Goal: Task Accomplishment & Management: Manage account settings

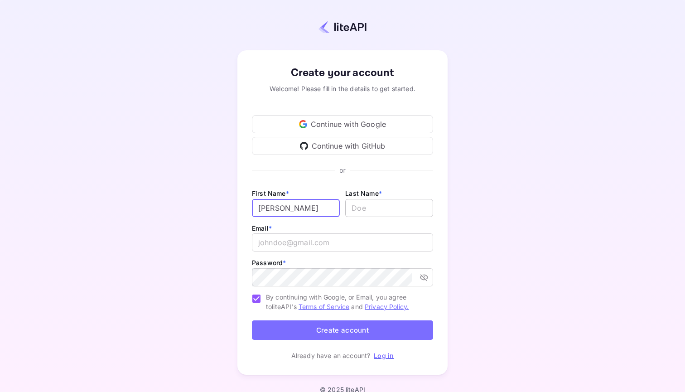
type input "[PERSON_NAME]"
type input "Paliiska"
drag, startPoint x: 302, startPoint y: 208, endPoint x: 252, endPoint y: 208, distance: 49.8
click at [252, 208] on input "[PERSON_NAME]" at bounding box center [296, 208] width 88 height 18
type input "[PERSON_NAME]"
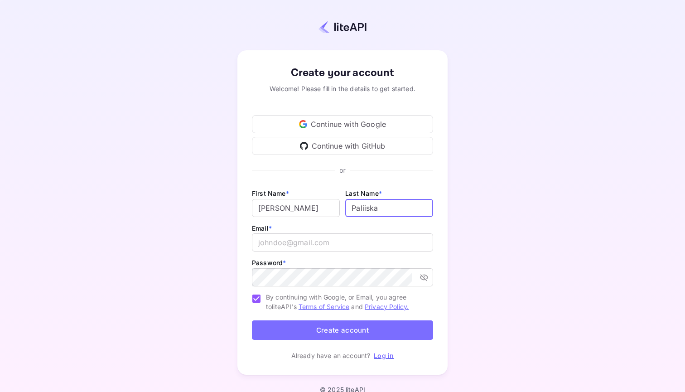
drag, startPoint x: 394, startPoint y: 207, endPoint x: 358, endPoint y: 211, distance: 36.4
click at [358, 211] on input "lastName" at bounding box center [389, 208] width 88 height 18
type input "Petrova"
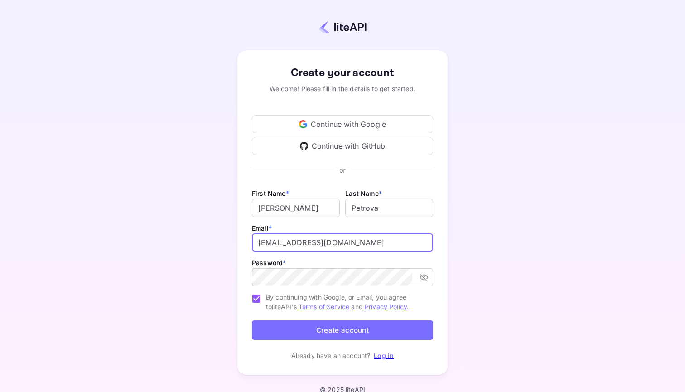
type input "[EMAIL_ADDRESS][DOMAIN_NAME]"
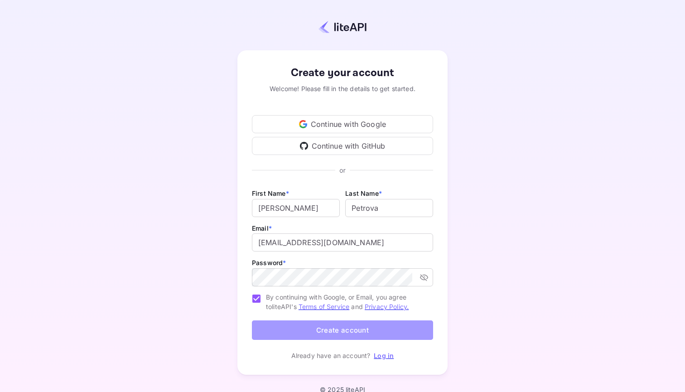
click at [369, 334] on button "Create account" at bounding box center [342, 329] width 181 height 19
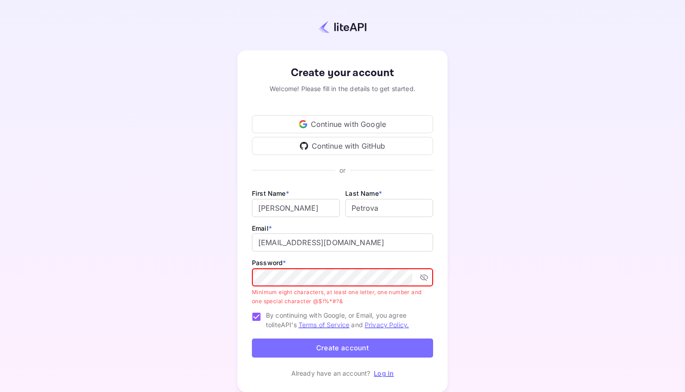
click at [243, 279] on div "Create your account Welcome! Please fill in the details to get started. Continu…" at bounding box center [342, 221] width 210 height 342
click at [367, 299] on p "Minimum eight characters, at least one letter, one number and one special chara…" at bounding box center [339, 297] width 175 height 18
click at [428, 279] on icon "toggle password visibility" at bounding box center [423, 277] width 9 height 9
click at [311, 289] on p "Minimum eight characters, at least one letter, one number and one special chara…" at bounding box center [339, 297] width 175 height 18
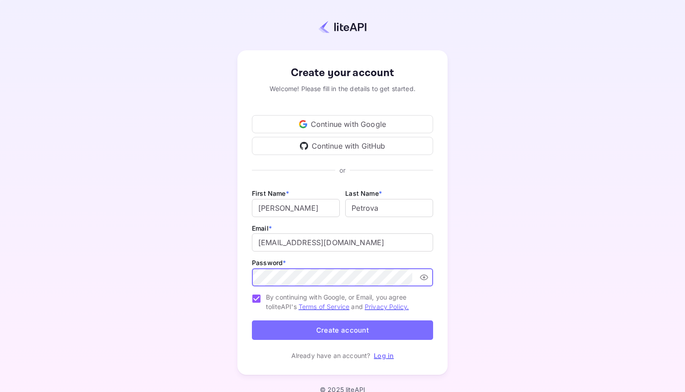
click at [251, 276] on div "Create your account Welcome! Please fill in the details to get started. Continu…" at bounding box center [342, 212] width 210 height 324
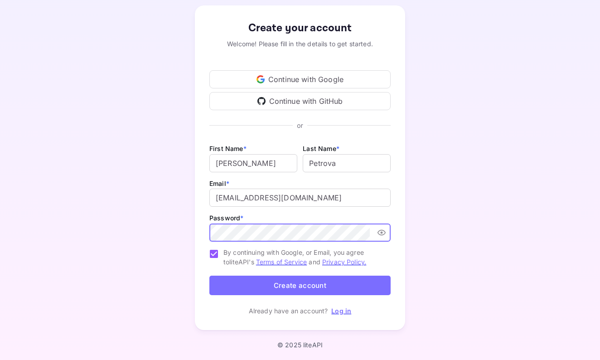
scroll to position [44, 0]
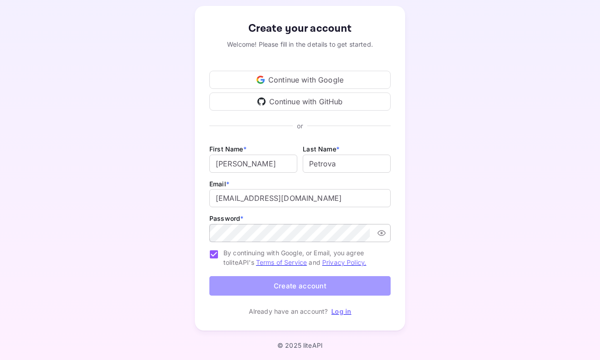
click at [360, 287] on button "Create account" at bounding box center [299, 285] width 181 height 19
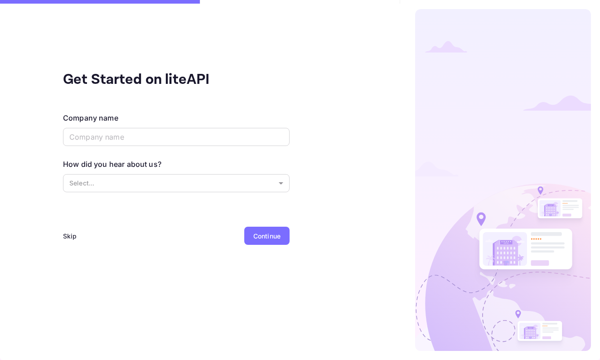
scroll to position [0, 0]
click at [190, 135] on input "text" at bounding box center [176, 137] width 226 height 18
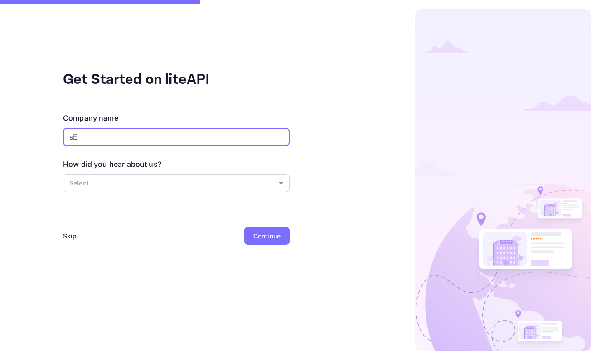
type input "s"
type input "Sezoni"
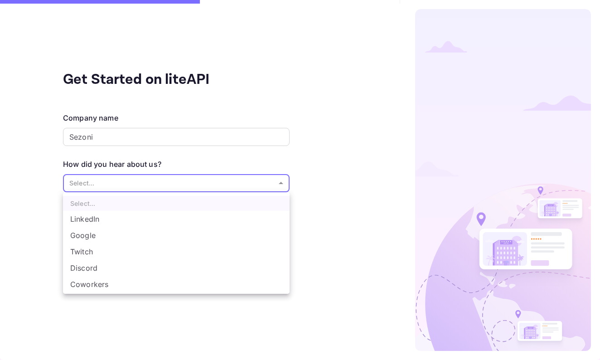
click at [151, 189] on body "Get Started on liteAPI Company name Sezoni ​ How did you hear about us? Select.…" at bounding box center [300, 180] width 600 height 360
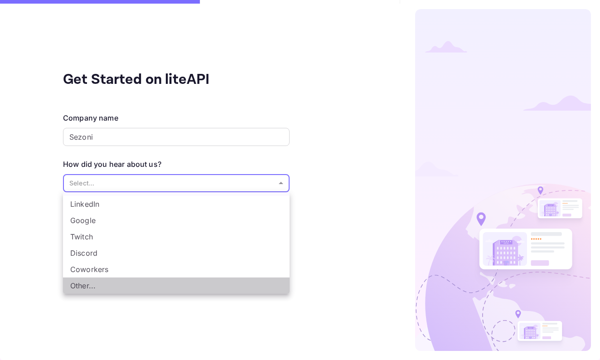
click at [129, 284] on li "Other..." at bounding box center [176, 285] width 226 height 16
type input "Other..."
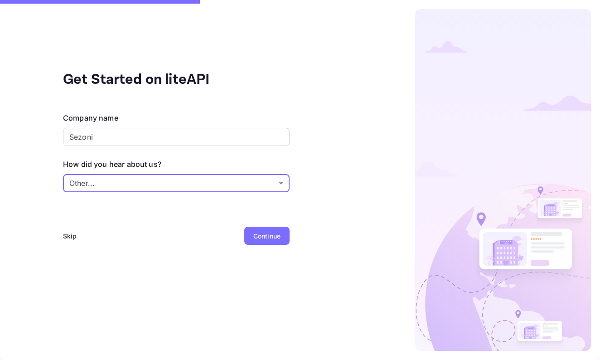
click at [268, 232] on div "Continue" at bounding box center [266, 236] width 27 height 10
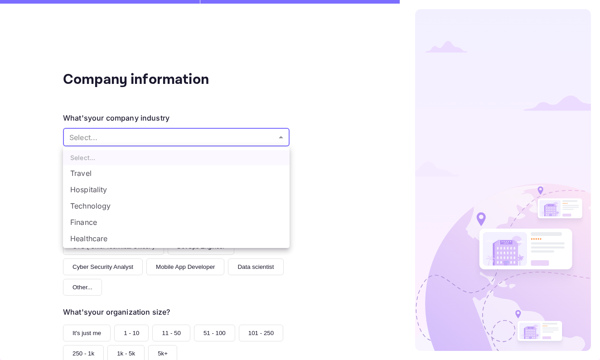
click at [185, 144] on body "Company information What's your company industry Select... ​ What best describe…" at bounding box center [300, 180] width 600 height 360
click at [155, 178] on li "Travel" at bounding box center [176, 173] width 226 height 16
type input "Travel"
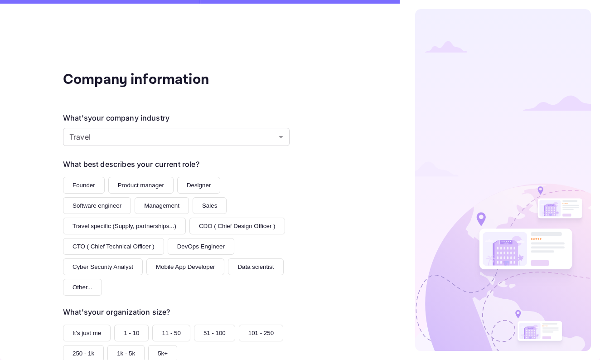
click at [85, 180] on button "Founder" at bounding box center [84, 185] width 42 height 17
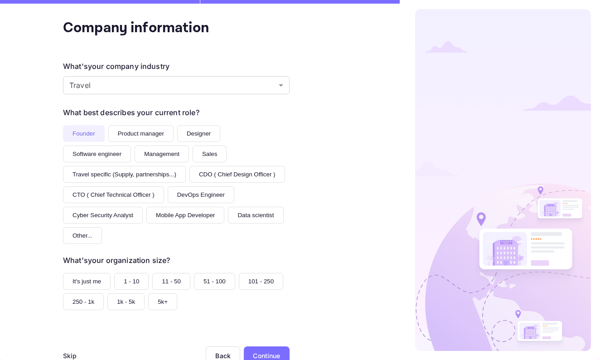
scroll to position [51, 0]
click at [95, 273] on button "It's just me" at bounding box center [87, 281] width 48 height 17
click at [266, 347] on div "Continue" at bounding box center [267, 356] width 46 height 18
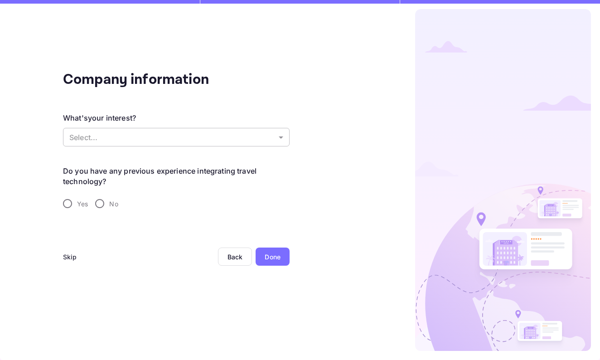
click at [231, 138] on body "Company information What's your interest? Select... ​ Do you have any previous …" at bounding box center [300, 180] width 600 height 360
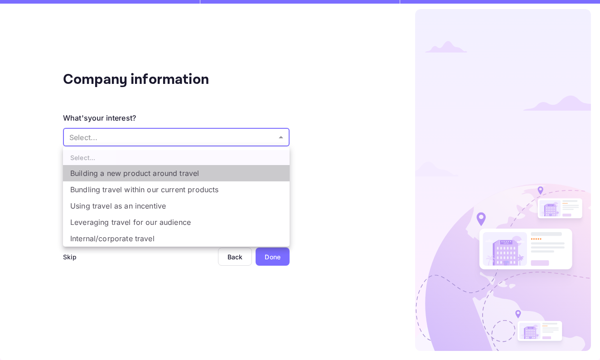
click at [180, 174] on li "Building a new product around travel" at bounding box center [176, 173] width 226 height 16
type input "Building a new product around travel"
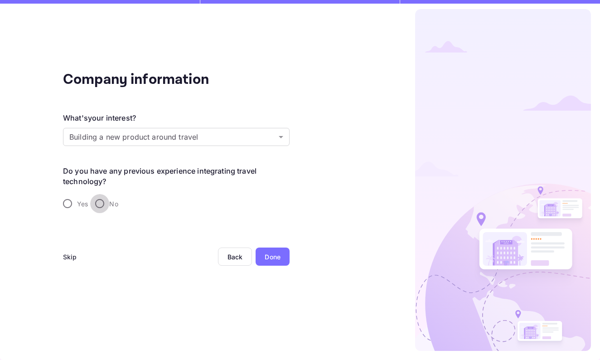
click at [101, 202] on input "No" at bounding box center [99, 203] width 19 height 19
radio input "true"
click at [269, 260] on div "Done" at bounding box center [273, 257] width 16 height 10
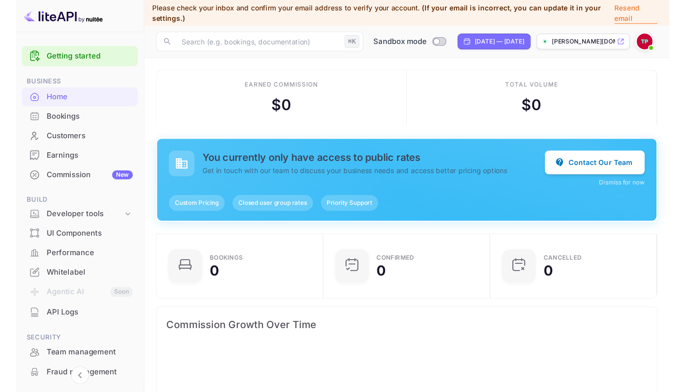
scroll to position [147, 176]
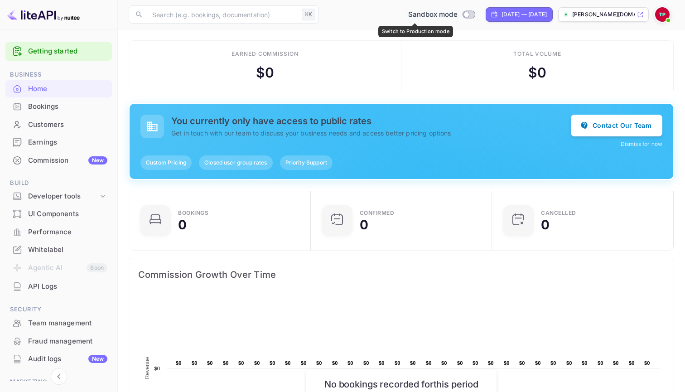
click at [457, 16] on input "Switch to Production mode" at bounding box center [466, 14] width 18 height 6
checkbox input "false"
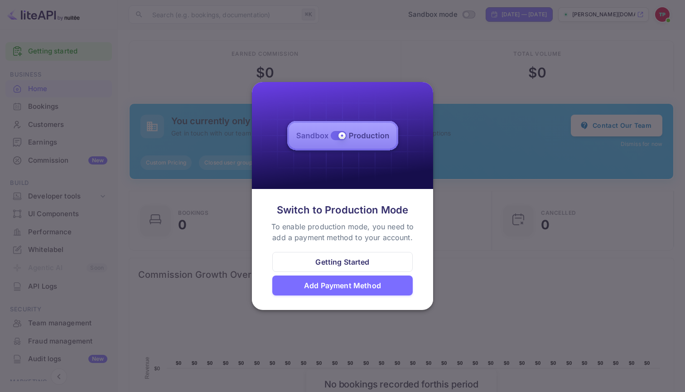
click at [464, 213] on div at bounding box center [342, 196] width 685 height 392
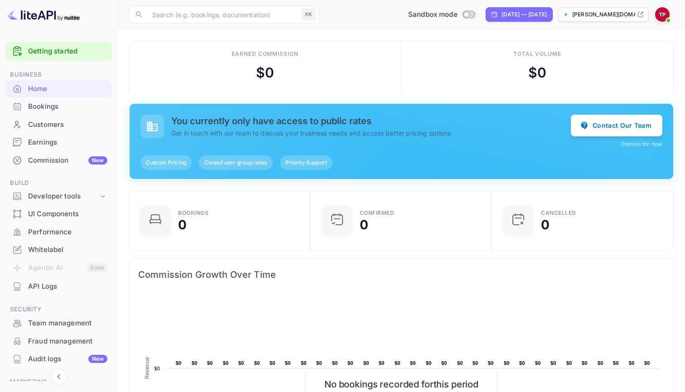
click at [665, 20] on span at bounding box center [668, 20] width 9 height 9
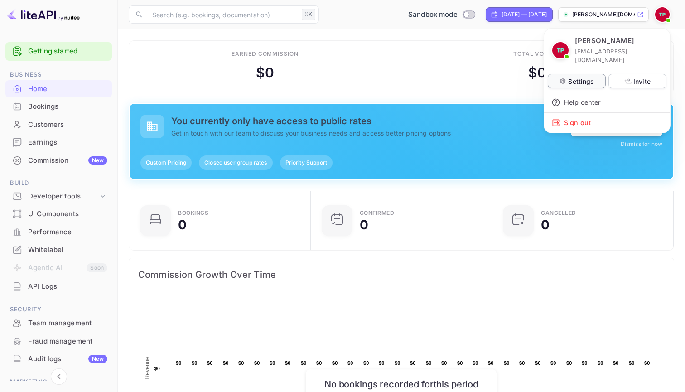
click at [593, 77] on p "Settings" at bounding box center [581, 82] width 26 height 10
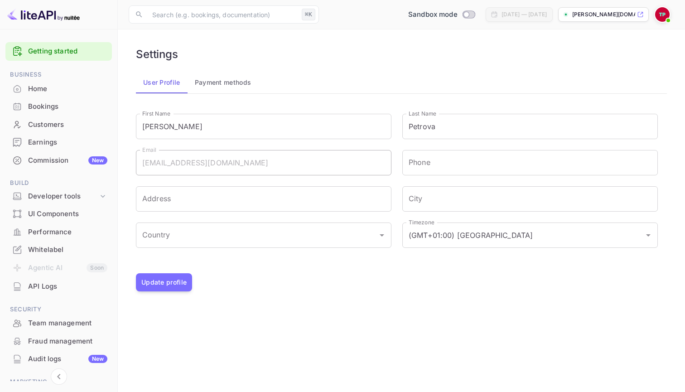
click at [228, 83] on button "Payment methods" at bounding box center [223, 83] width 71 height 22
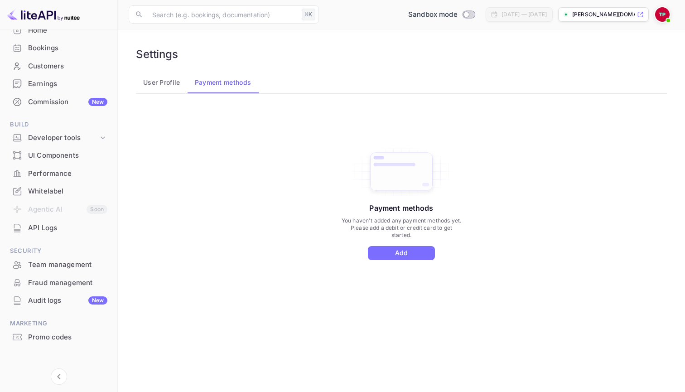
click at [65, 229] on div "API Logs" at bounding box center [67, 228] width 79 height 10
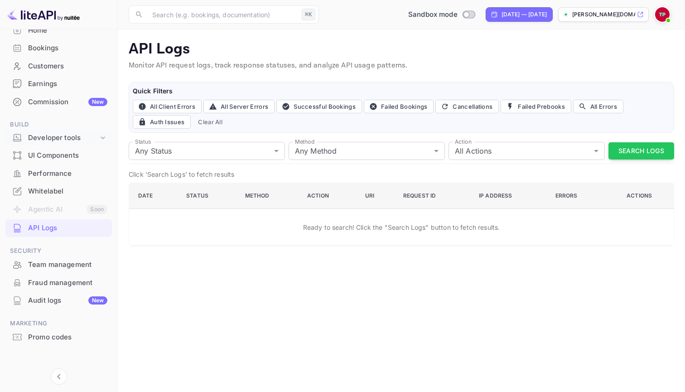
click at [71, 136] on div "Developer tools" at bounding box center [63, 138] width 70 height 10
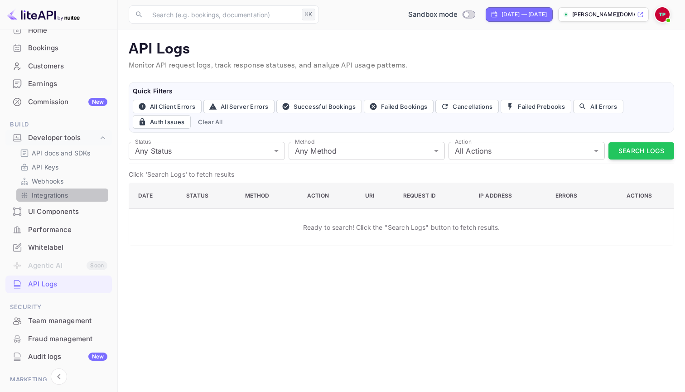
click at [63, 190] on p "Integrations" at bounding box center [50, 195] width 36 height 10
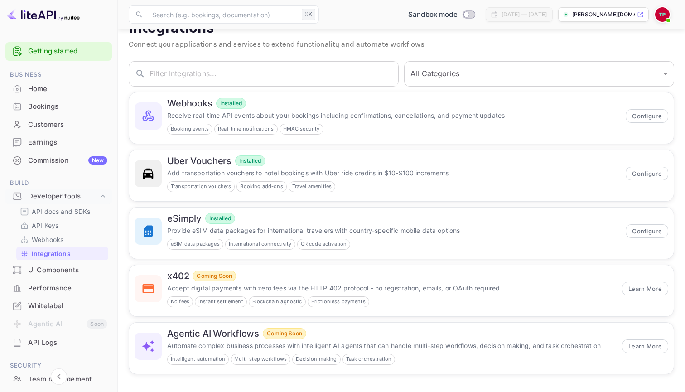
click at [65, 162] on div "Commission New" at bounding box center [67, 160] width 79 height 10
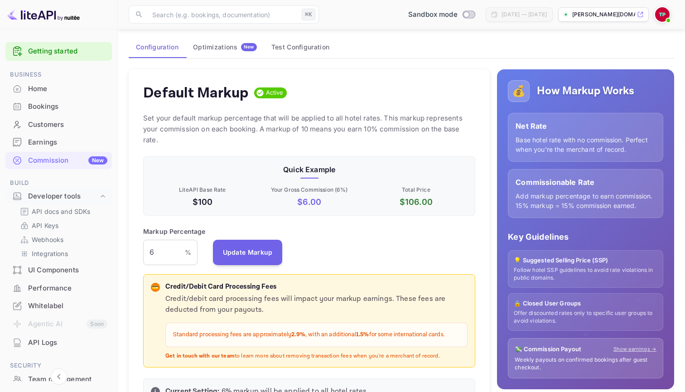
scroll to position [58, 0]
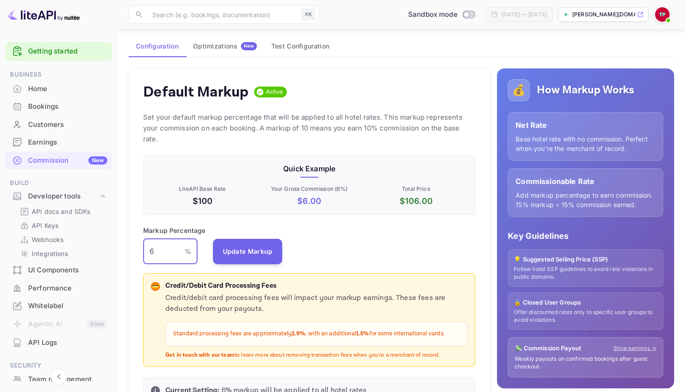
click at [165, 239] on input "6" at bounding box center [164, 251] width 42 height 25
type input "10"
click at [253, 238] on button "Update Markup" at bounding box center [248, 250] width 70 height 25
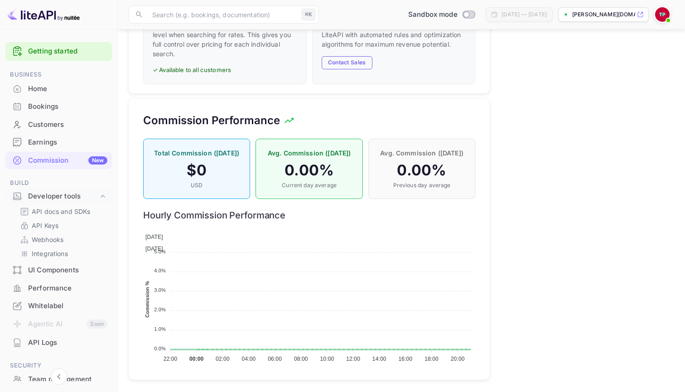
scroll to position [555, 0]
click at [70, 91] on div "Home" at bounding box center [67, 89] width 79 height 10
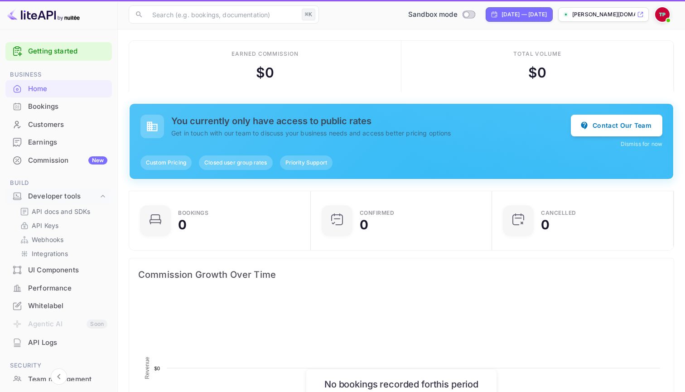
scroll to position [147, 176]
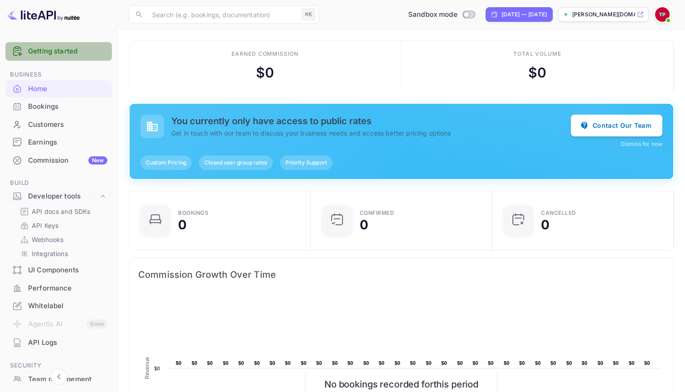
click at [75, 52] on link "Getting started" at bounding box center [67, 51] width 79 height 10
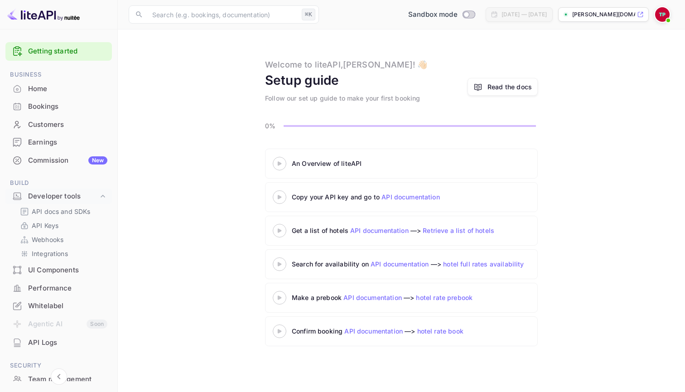
click at [280, 163] on 3 at bounding box center [280, 163] width 4 height 4
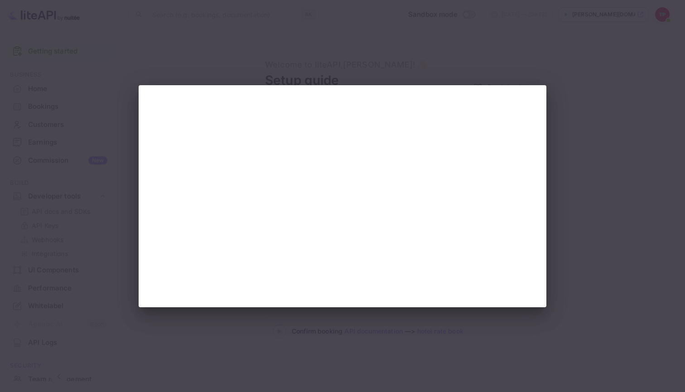
click at [561, 63] on div at bounding box center [342, 196] width 685 height 392
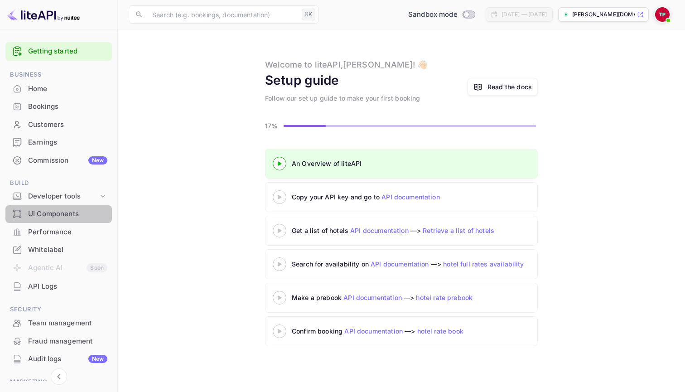
click at [73, 217] on div "UI Components" at bounding box center [67, 214] width 79 height 10
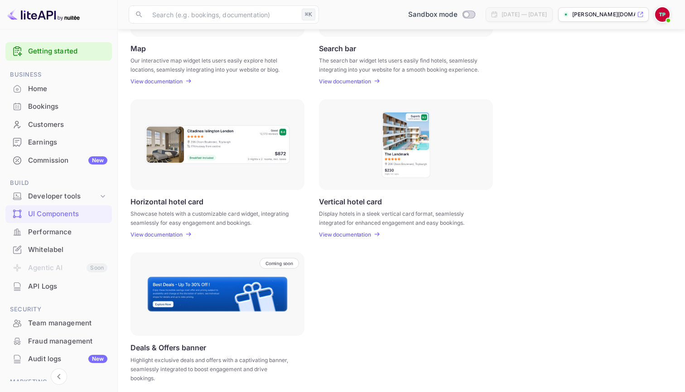
scroll to position [217, 0]
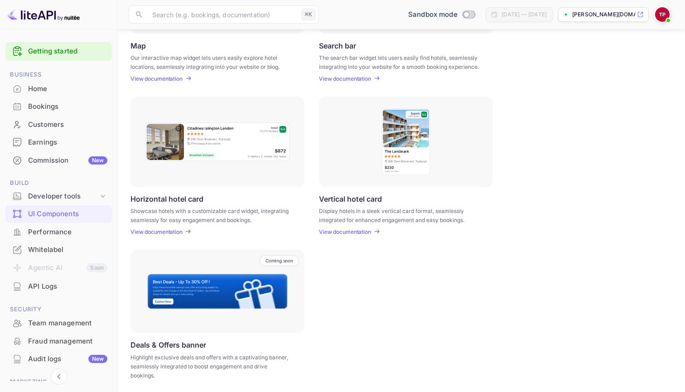
click at [182, 232] on p "View documentation" at bounding box center [156, 231] width 52 height 7
click at [63, 193] on div "Developer tools" at bounding box center [63, 196] width 70 height 10
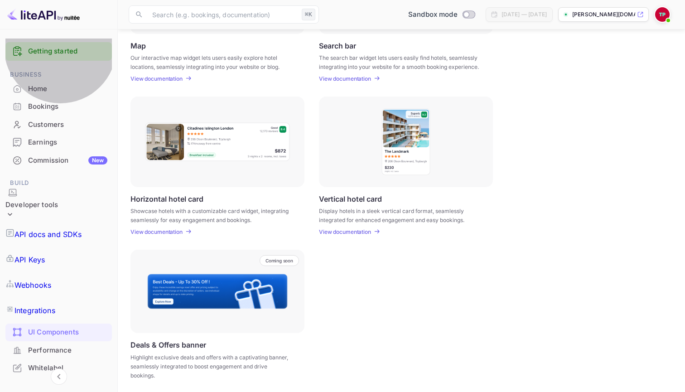
click at [71, 229] on p "API docs and SDKs" at bounding box center [47, 234] width 67 height 11
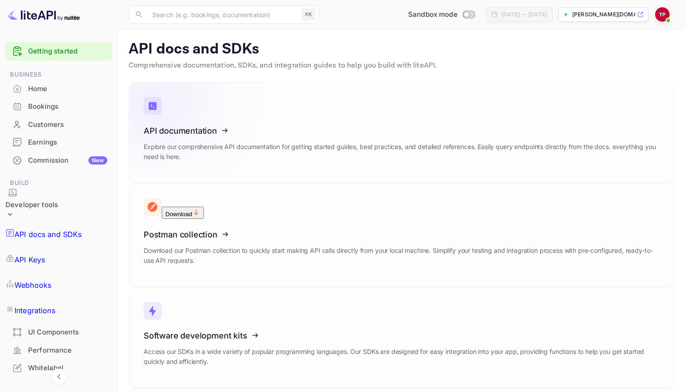
click at [222, 119] on icon at bounding box center [199, 128] width 141 height 93
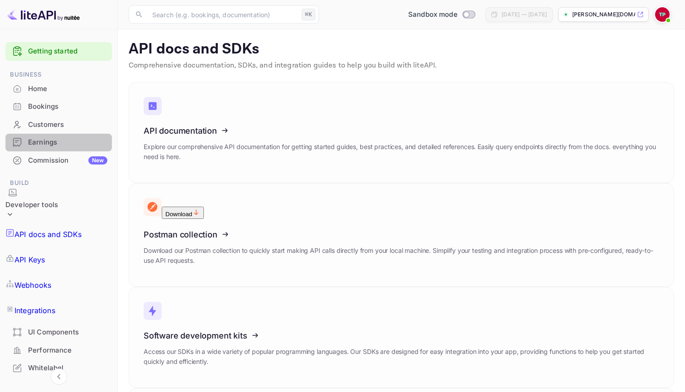
click at [54, 143] on div "Earnings" at bounding box center [67, 142] width 79 height 10
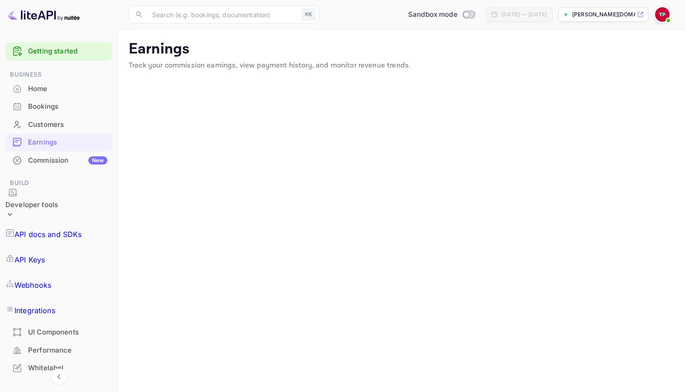
click at [52, 86] on div "Home" at bounding box center [67, 89] width 79 height 10
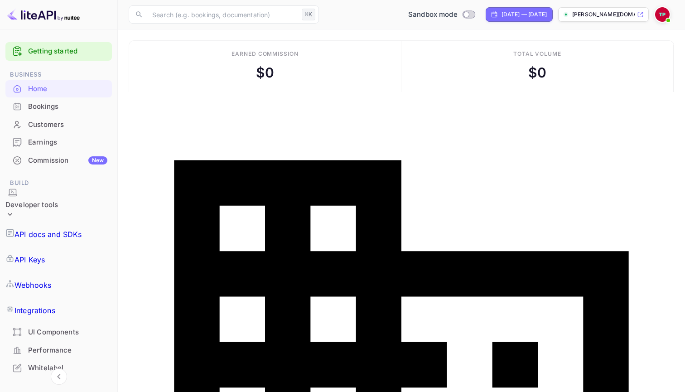
scroll to position [0, 0]
drag, startPoint x: 81, startPoint y: 19, endPoint x: 58, endPoint y: 18, distance: 22.2
click at [58, 18] on div at bounding box center [59, 14] width 118 height 29
click at [65, 25] on div at bounding box center [59, 14] width 118 height 29
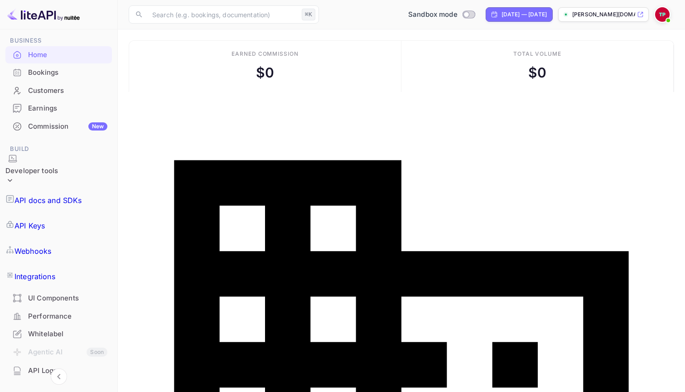
scroll to position [39, 0]
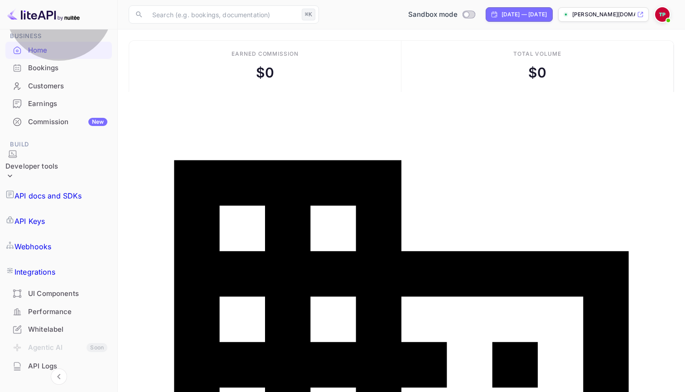
click at [70, 208] on link "API Keys" at bounding box center [58, 220] width 106 height 25
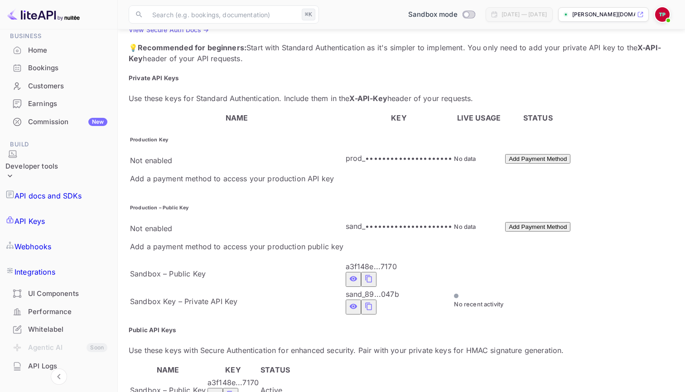
scroll to position [45, 0]
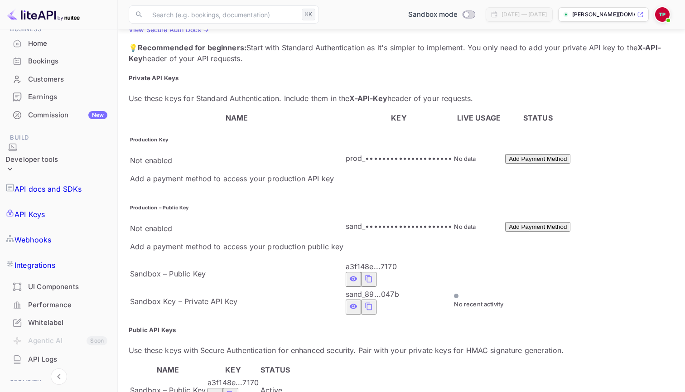
click at [76, 227] on link "Webhooks" at bounding box center [58, 239] width 106 height 25
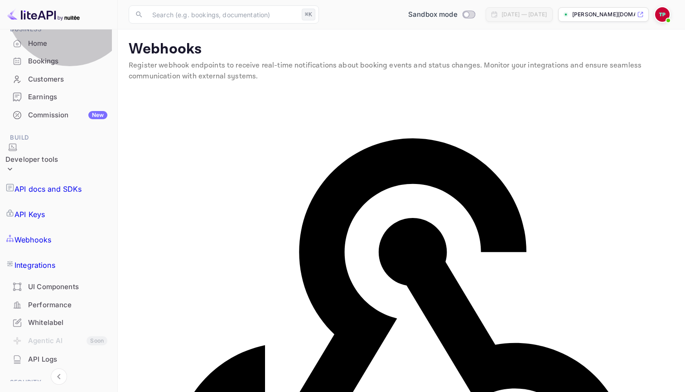
click at [81, 252] on link "Integrations" at bounding box center [58, 264] width 106 height 25
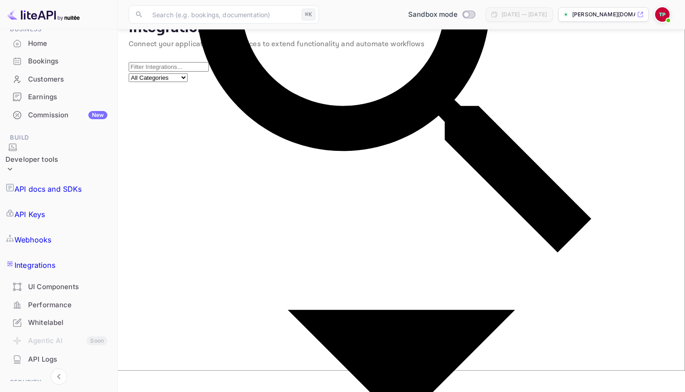
scroll to position [21, 0]
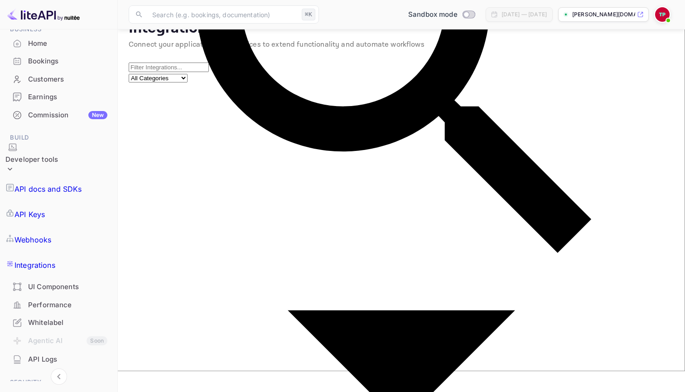
click at [62, 282] on div "UI Components" at bounding box center [67, 287] width 79 height 10
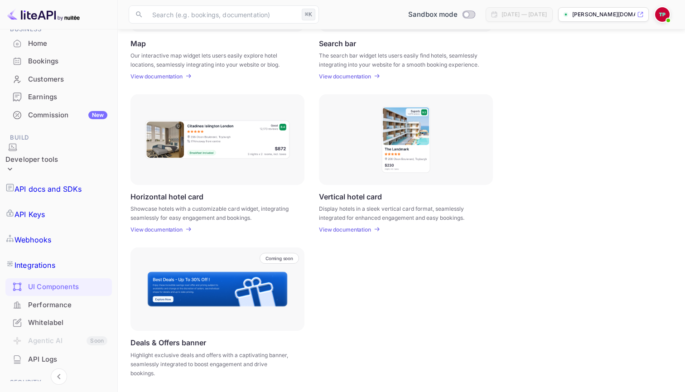
scroll to position [218, 0]
click at [69, 300] on div "Performance" at bounding box center [67, 305] width 79 height 10
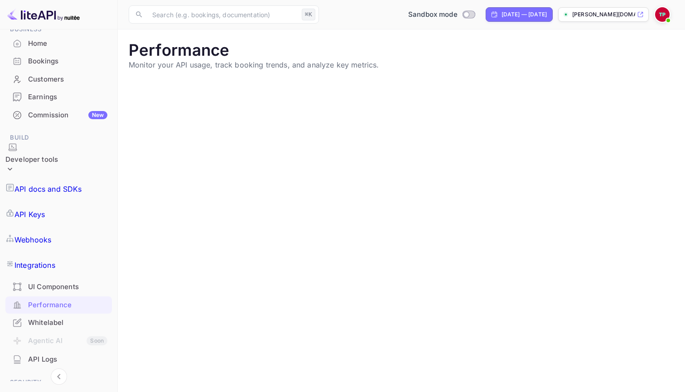
scroll to position [233, 545]
click at [69, 318] on div "Whitelabel" at bounding box center [67, 323] width 79 height 10
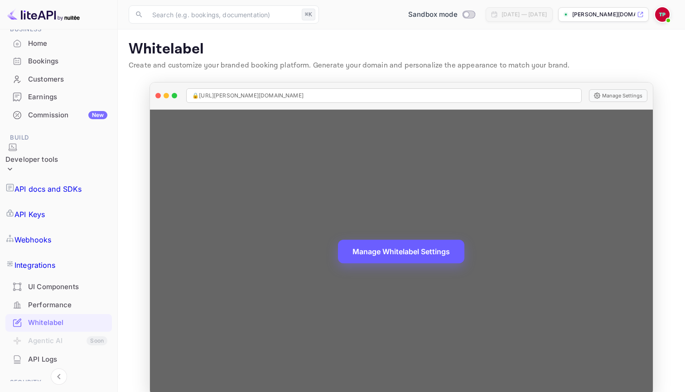
click at [356, 245] on button "Manage Whitelabel Settings" at bounding box center [401, 252] width 126 height 24
click at [384, 250] on button "Manage Whitelabel Settings" at bounding box center [401, 252] width 126 height 24
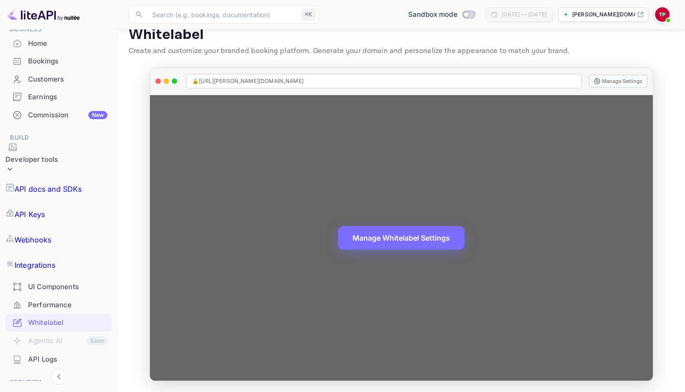
scroll to position [14, 0]
click at [443, 240] on button "Manage Whitelabel Settings" at bounding box center [401, 238] width 126 height 24
click at [443, 238] on button "Manage Whitelabel Settings" at bounding box center [401, 238] width 126 height 24
click at [600, 81] on icon at bounding box center [597, 82] width 6 height 6
click at [308, 81] on div "🔒 https://tanya-petrova-re7vk.nuitee.link" at bounding box center [383, 81] width 395 height 14
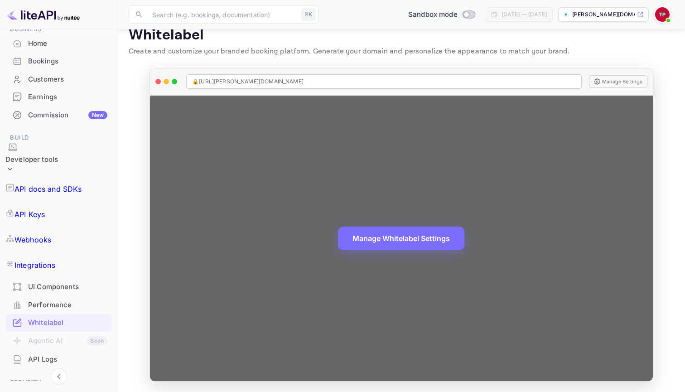
drag, startPoint x: 303, startPoint y: 80, endPoint x: 269, endPoint y: 82, distance: 34.5
click at [269, 82] on span "🔒 https://tanya-petrova-re7vk.nuitee.link" at bounding box center [247, 81] width 111 height 8
drag, startPoint x: 261, startPoint y: 81, endPoint x: 229, endPoint y: 79, distance: 31.8
click at [229, 79] on span "🔒 https://tanya-petrova-re7vk.nuitee.link" at bounding box center [247, 81] width 111 height 8
drag, startPoint x: 200, startPoint y: 82, endPoint x: 322, endPoint y: 74, distance: 122.1
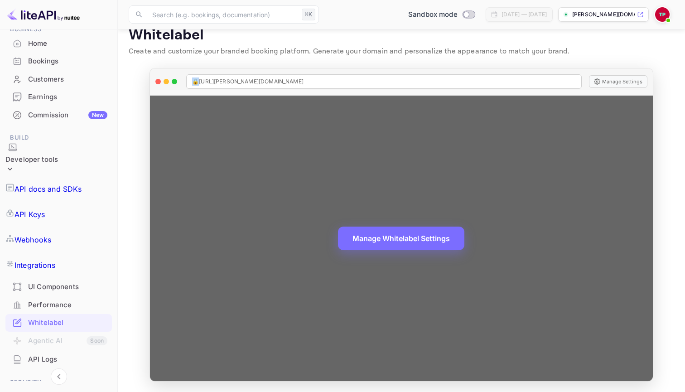
click at [322, 74] on div "🔒 https://tanya-petrova-re7vk.nuitee.link" at bounding box center [383, 81] width 395 height 14
click at [316, 81] on div "🔒 https://tanya-petrova-re7vk.nuitee.link" at bounding box center [383, 81] width 395 height 14
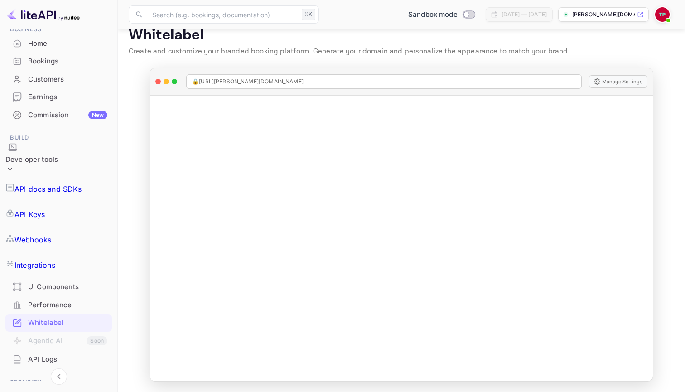
click at [663, 15] on img at bounding box center [662, 14] width 14 height 14
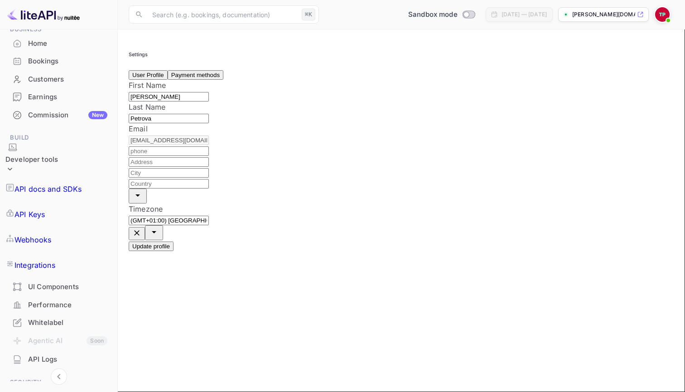
click at [216, 80] on button "Payment methods" at bounding box center [196, 75] width 56 height 10
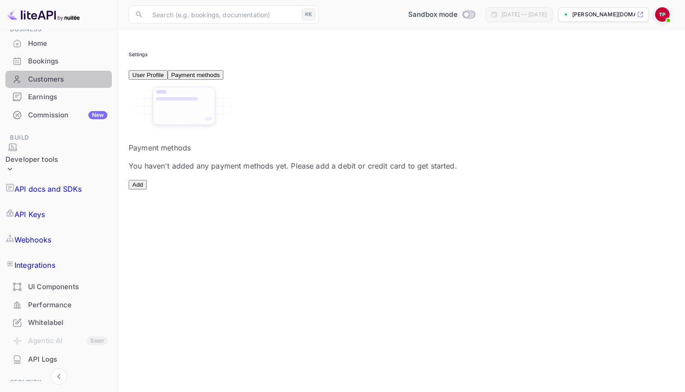
click at [73, 82] on div "Customers" at bounding box center [67, 79] width 79 height 10
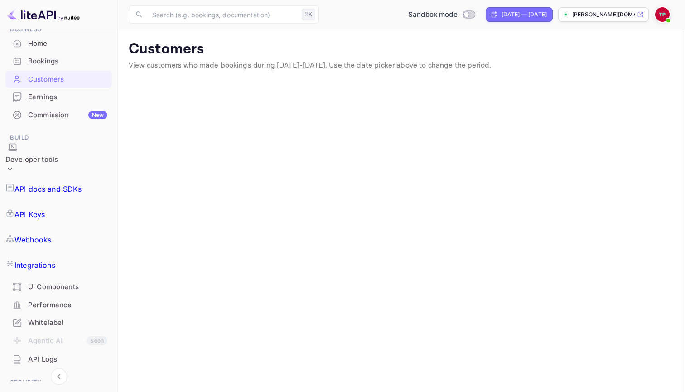
click at [50, 318] on div "Whitelabel" at bounding box center [67, 323] width 79 height 10
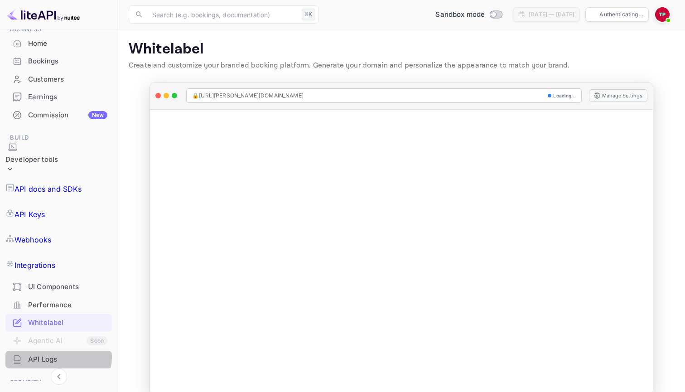
click at [52, 354] on div "API Logs" at bounding box center [67, 359] width 79 height 10
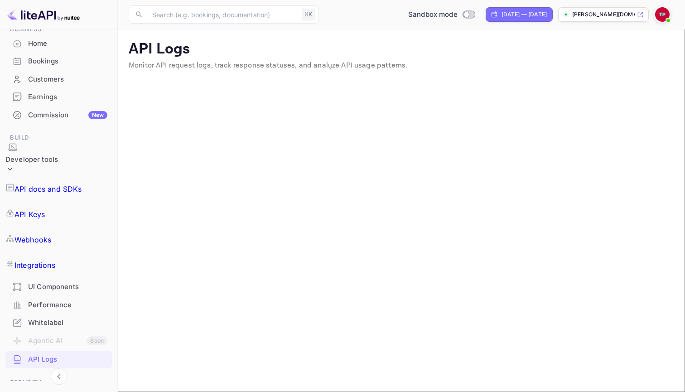
click at [54, 332] on li "Agentic AI Soon" at bounding box center [58, 341] width 106 height 19
